Goal: Check status

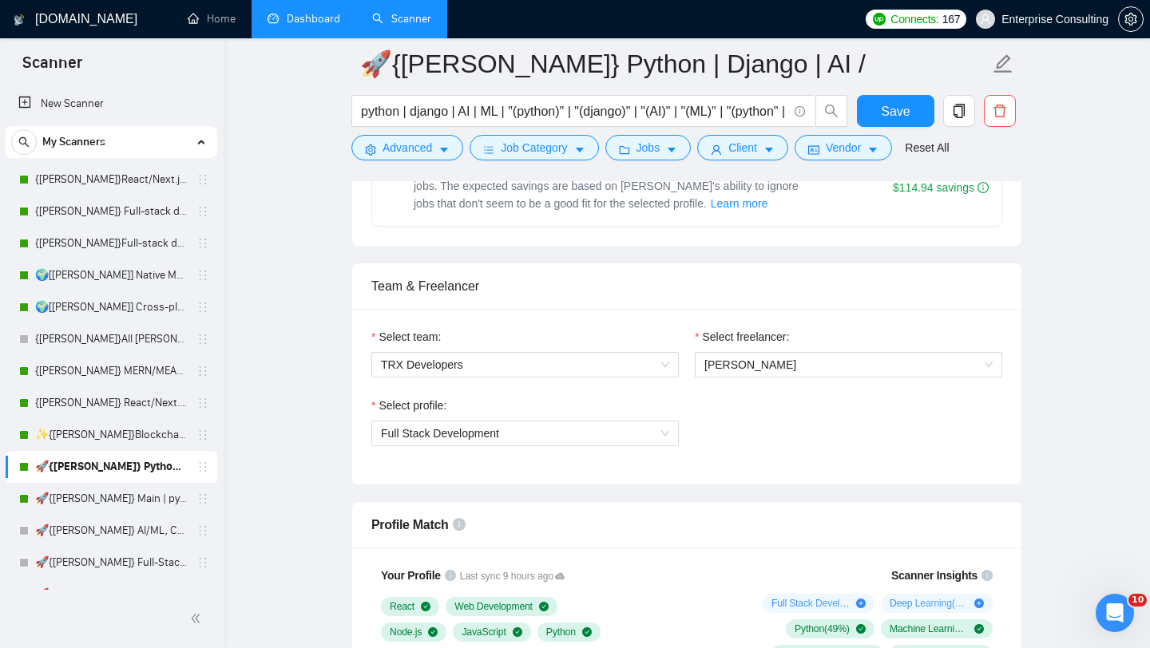
click at [321, 24] on link "Dashboard" at bounding box center [304, 19] width 73 height 14
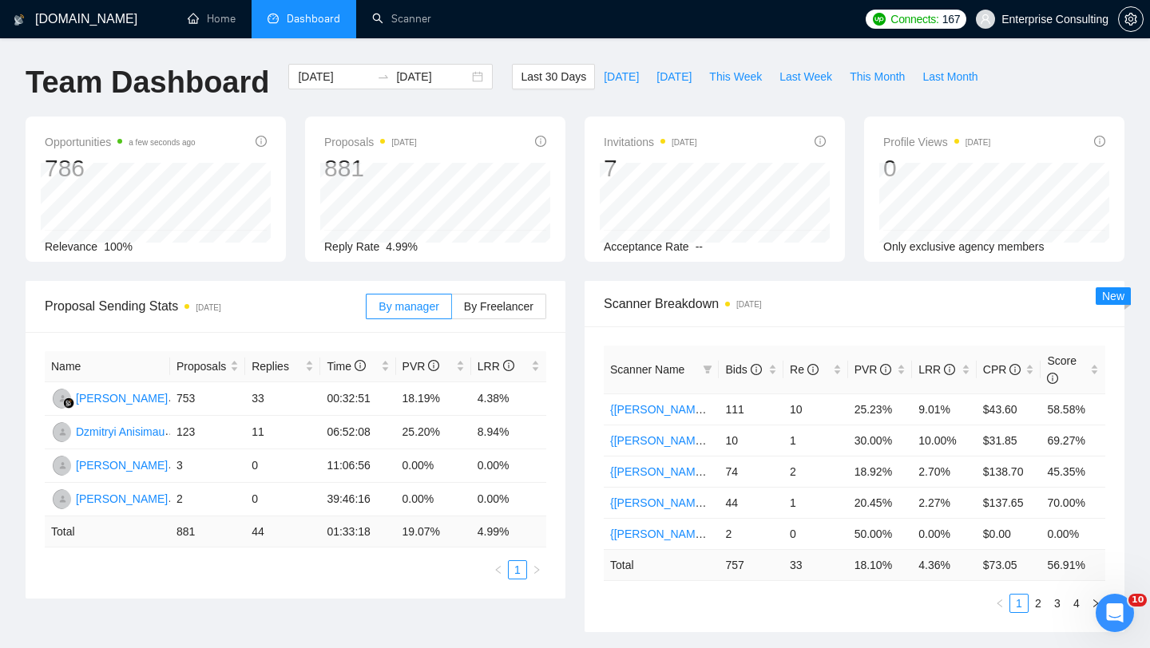
click at [422, 56] on div "[DOMAIN_NAME] Home Dashboard Scanner Connects: 167 Enterprise Consulting Team D…" at bounding box center [575, 641] width 1150 height 1283
click at [347, 66] on div "[DATE] [DATE]" at bounding box center [390, 77] width 204 height 26
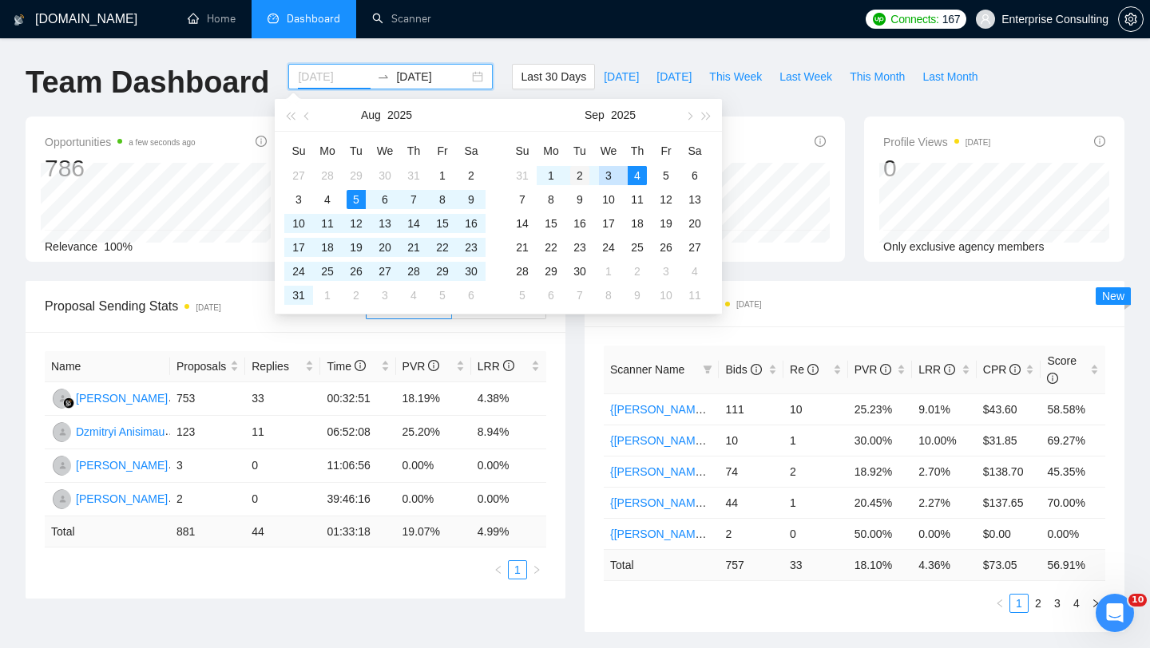
type input "[DATE]"
click at [579, 171] on div "2" at bounding box center [579, 175] width 19 height 19
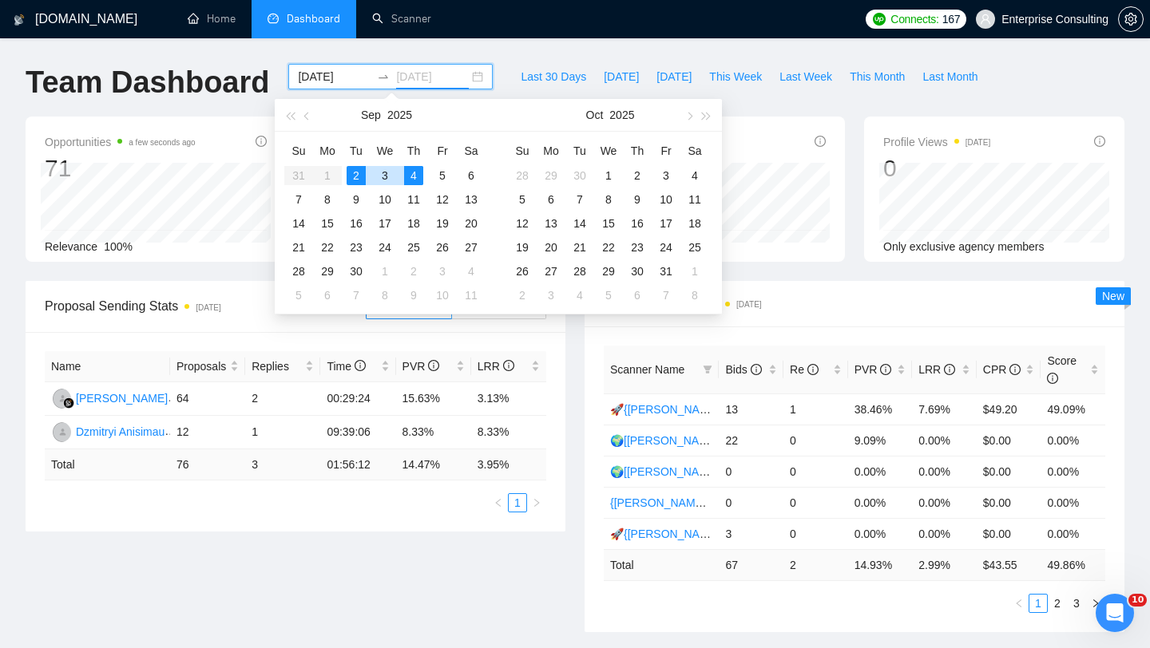
type input "[DATE]"
click at [355, 175] on div "2" at bounding box center [356, 175] width 19 height 19
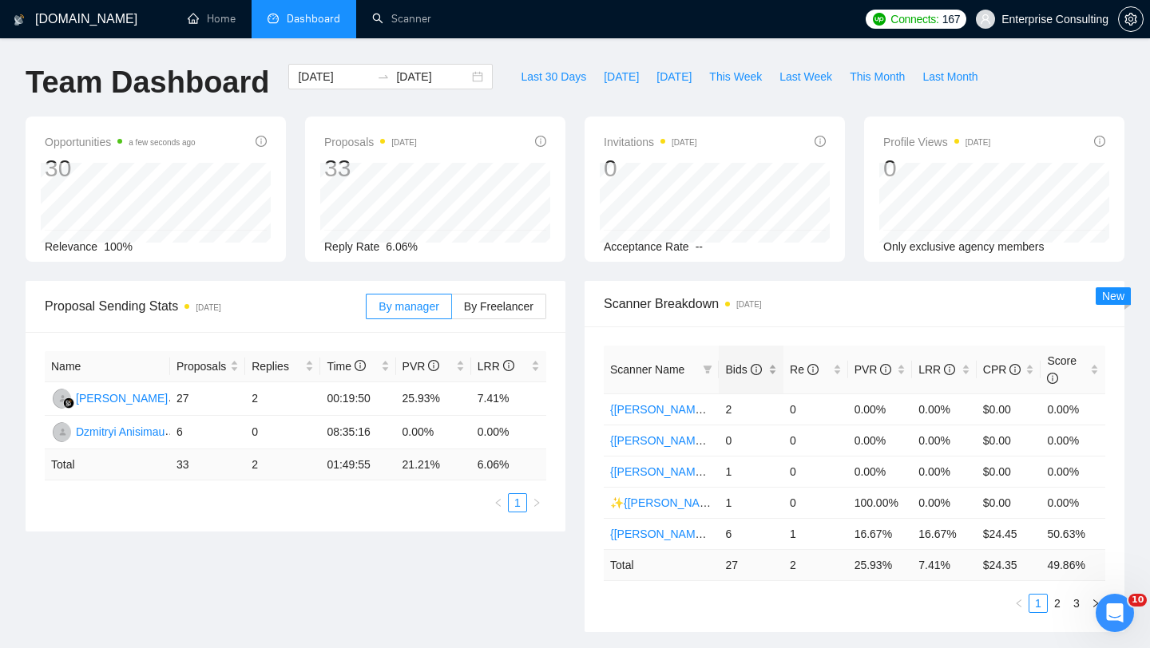
click at [750, 373] on span "Bids" at bounding box center [743, 369] width 36 height 13
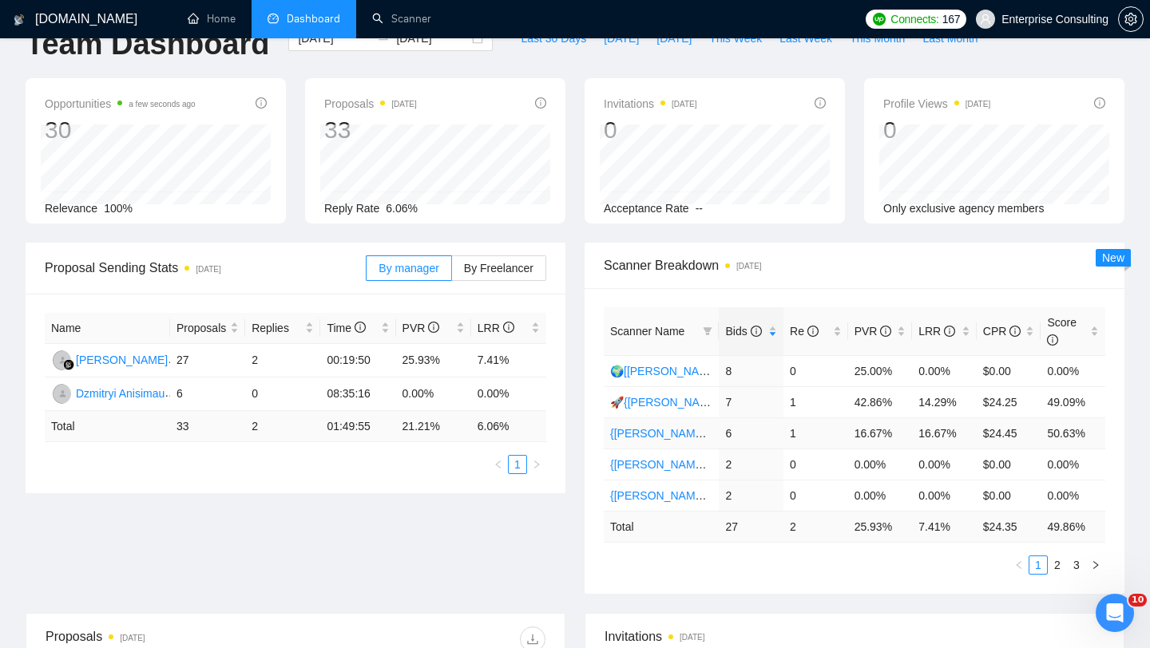
scroll to position [38, 0]
click at [1056, 574] on link "2" at bounding box center [1058, 566] width 18 height 18
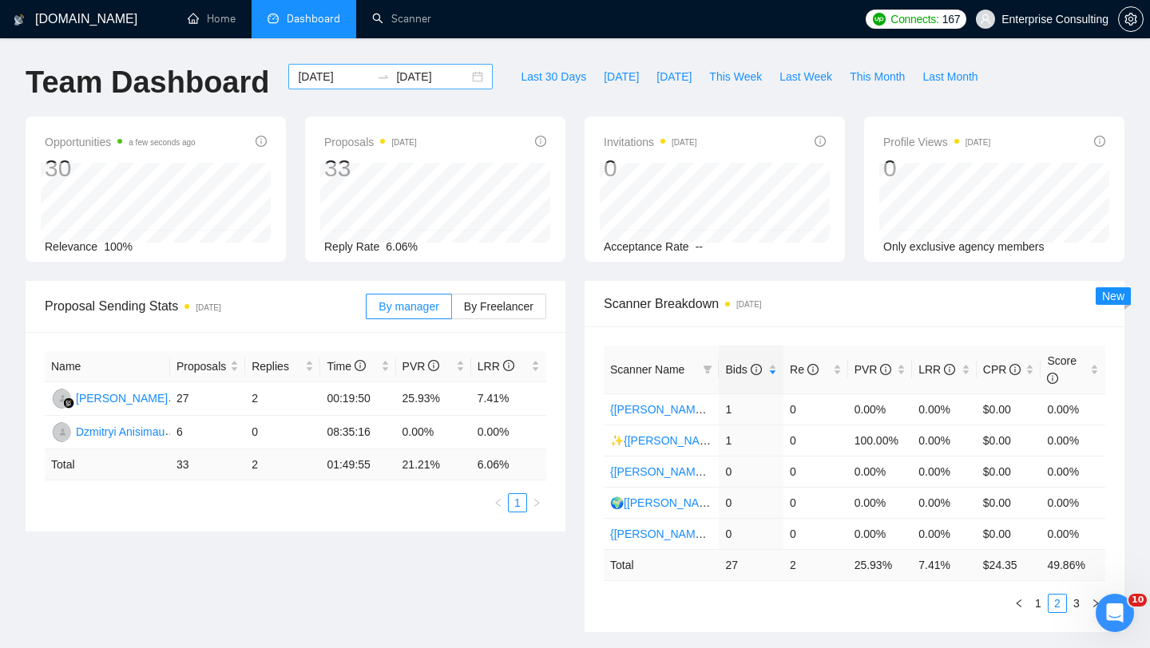
click at [320, 79] on input "[DATE]" at bounding box center [334, 77] width 73 height 18
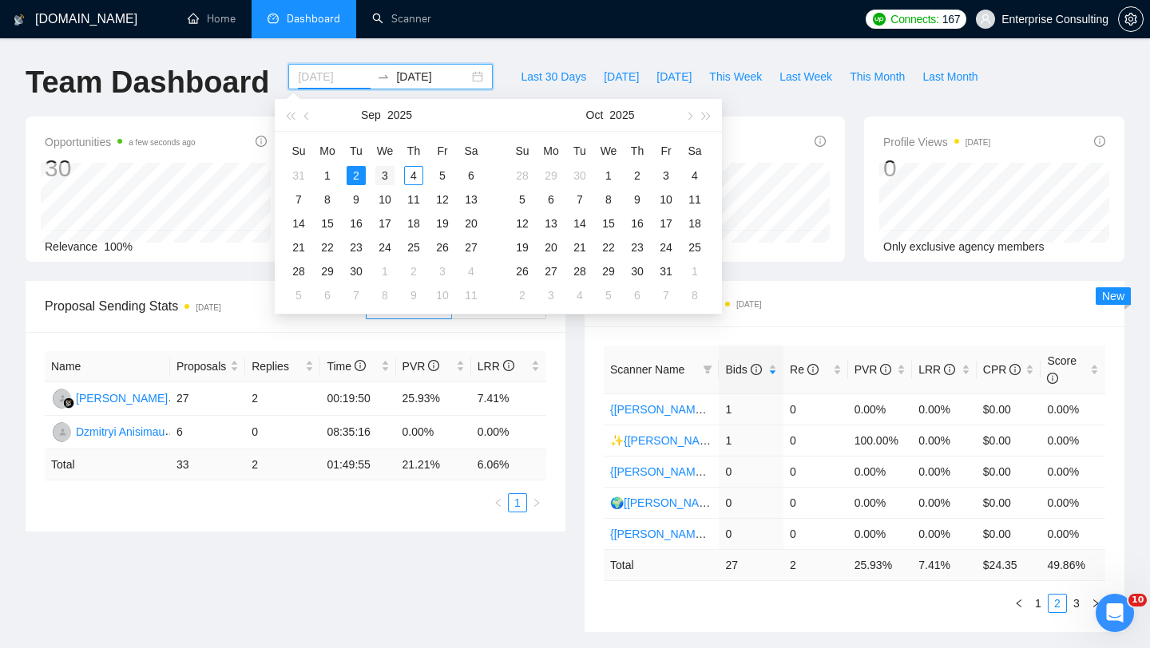
type input "[DATE]"
click at [383, 174] on div "3" at bounding box center [384, 175] width 19 height 19
type input "[DATE]"
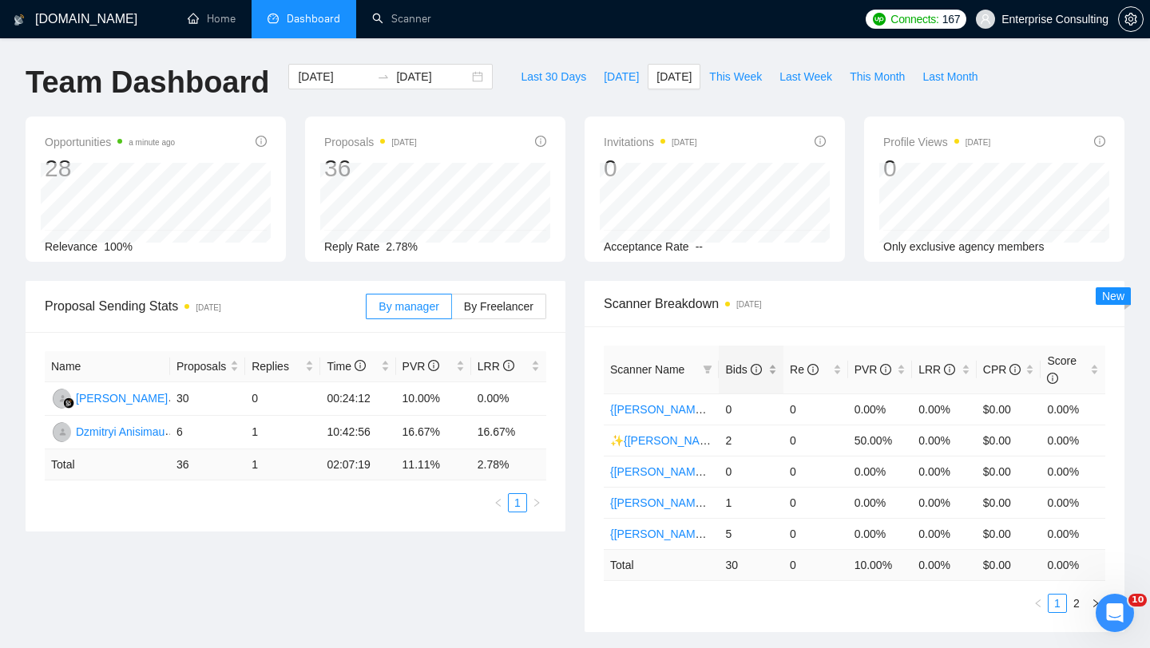
click at [731, 374] on span "Bids" at bounding box center [743, 369] width 36 height 13
click at [560, 589] on div "Proposal Sending Stats [DATE] By manager By Freelancer Name Proposals Replies T…" at bounding box center [575, 466] width 1118 height 371
click at [1078, 604] on link "2" at bounding box center [1077, 604] width 18 height 18
